Goal: Obtain resource: Download file/media

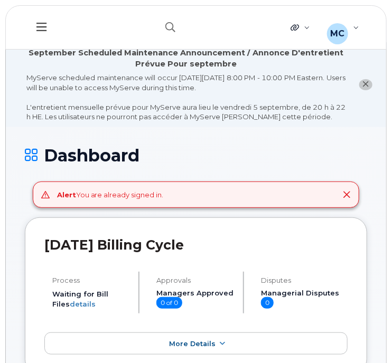
click at [346, 192] on icon at bounding box center [346, 195] width 8 height 8
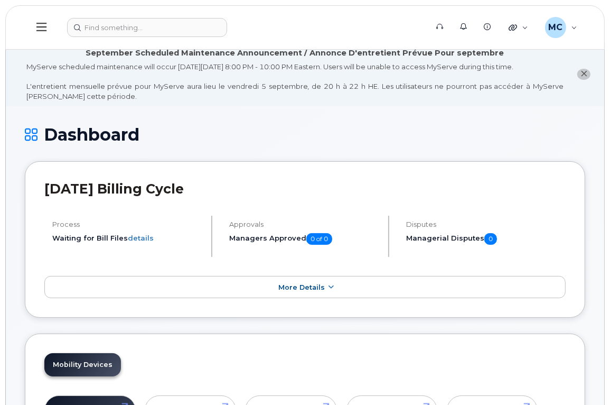
click at [38, 26] on icon at bounding box center [41, 27] width 10 height 8
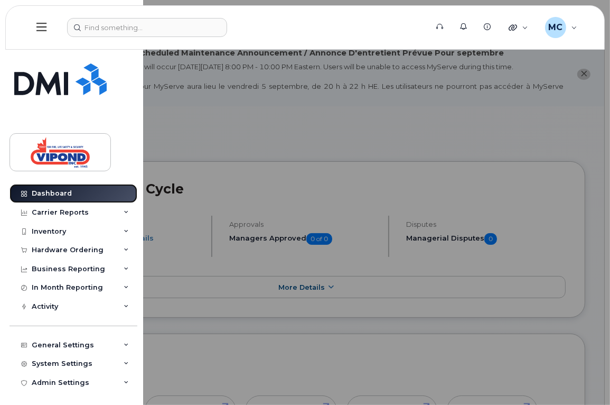
click at [53, 193] on div "Dashboard" at bounding box center [52, 193] width 40 height 8
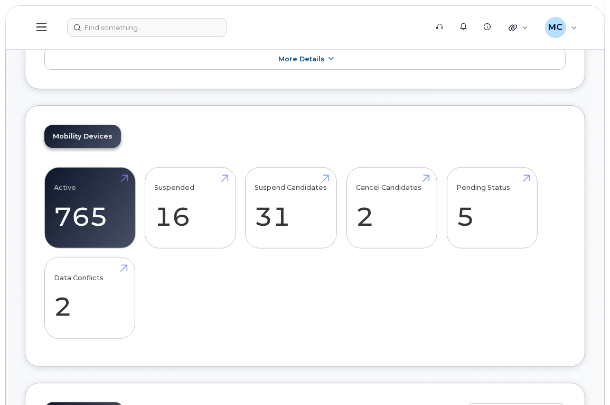
scroll to position [235, 0]
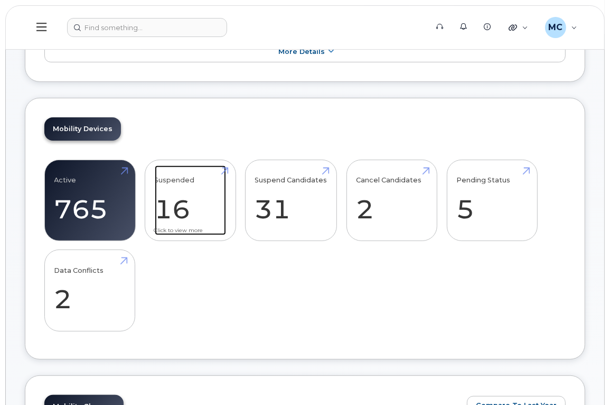
click at [171, 208] on link "Suspended 16 78%" at bounding box center [190, 200] width 71 height 70
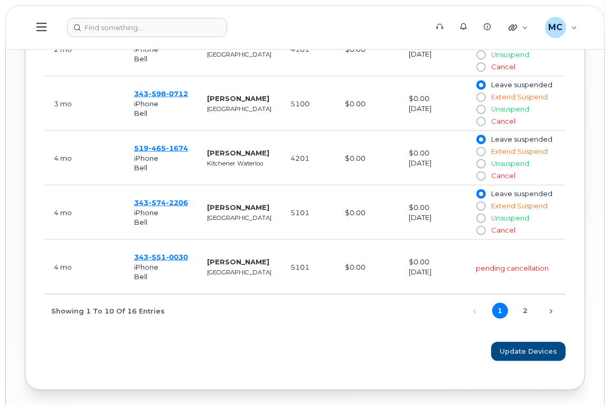
scroll to position [891, 0]
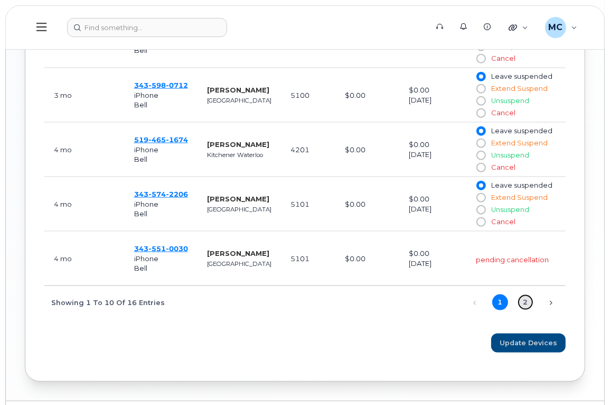
click at [525, 301] on link "2" at bounding box center [526, 302] width 16 height 16
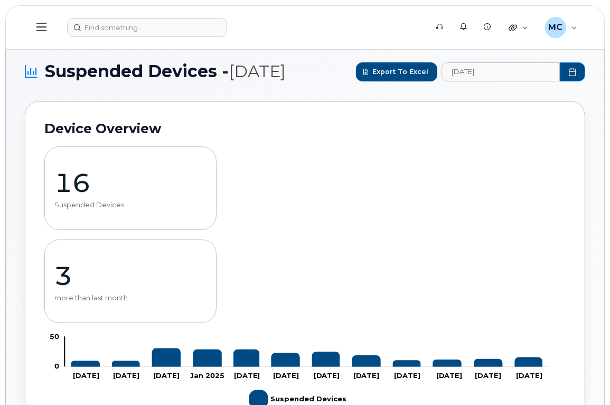
scroll to position [0, 0]
click at [395, 69] on span "Export to Excel" at bounding box center [401, 72] width 56 height 10
click at [32, 27] on button at bounding box center [42, 27] width 34 height 31
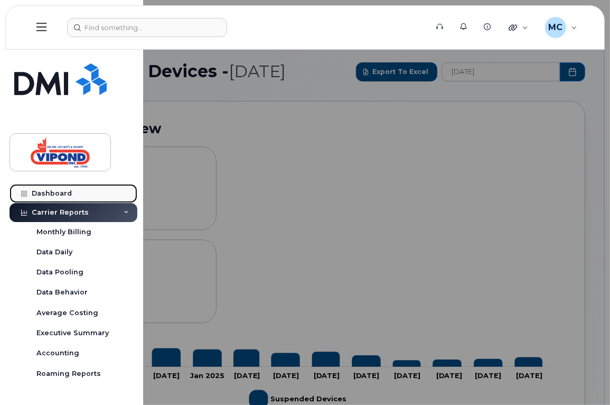
click at [54, 195] on div "Dashboard" at bounding box center [52, 193] width 40 height 8
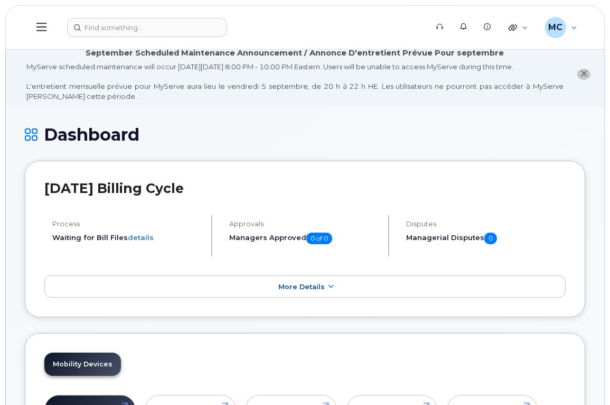
click at [43, 23] on icon at bounding box center [41, 27] width 10 height 8
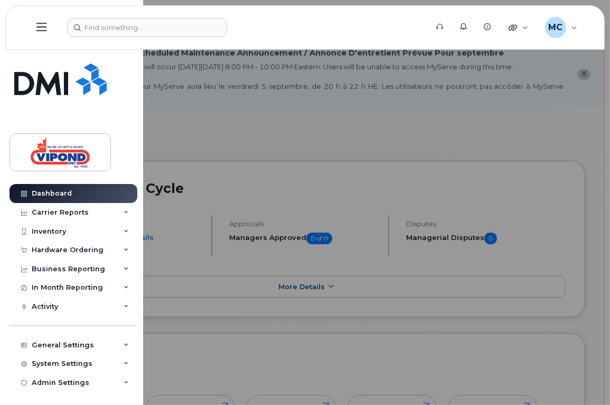
click at [235, 144] on div at bounding box center [305, 202] width 610 height 405
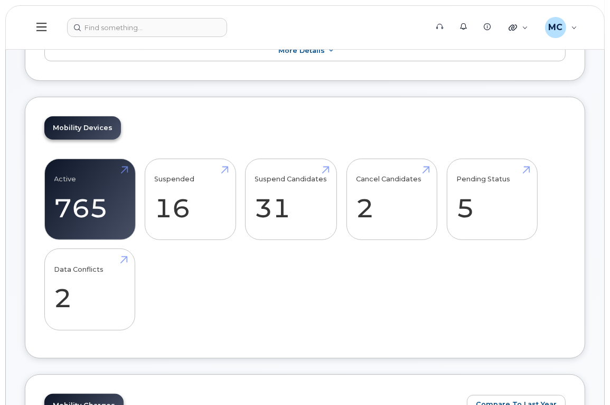
scroll to position [248, 0]
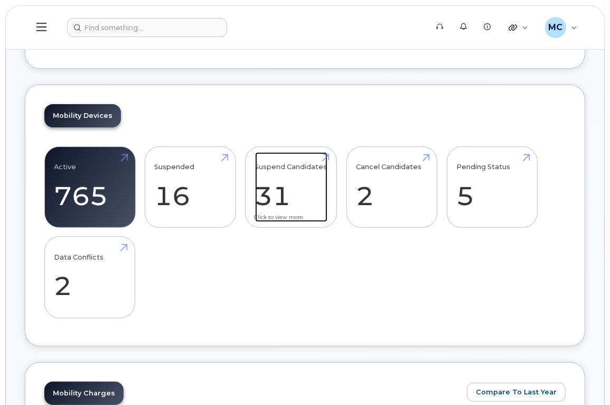
click at [268, 199] on link "Suspend Candidates 31" at bounding box center [291, 187] width 72 height 70
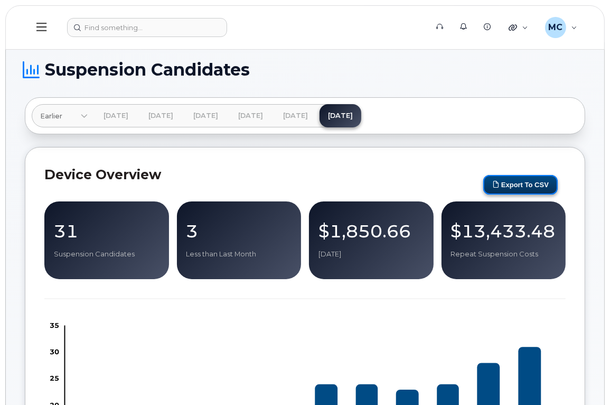
click at [521, 184] on button "Export to CSV" at bounding box center [520, 185] width 74 height 20
